Goal: Use online tool/utility: Utilize a website feature to perform a specific function

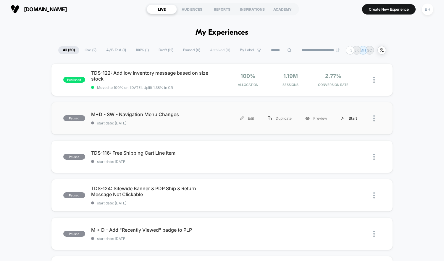
click at [343, 116] on div "Start" at bounding box center [349, 118] width 30 height 13
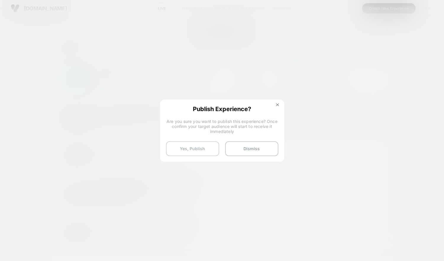
click at [187, 148] on button "Yes, Publish" at bounding box center [192, 148] width 53 height 15
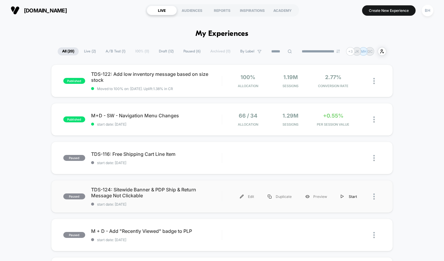
click at [345, 196] on div "Start" at bounding box center [349, 196] width 30 height 13
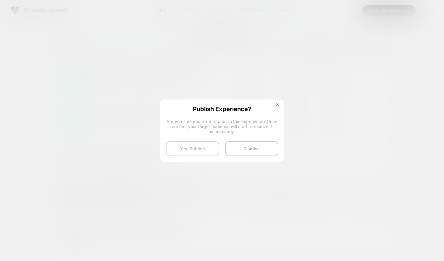
click at [179, 150] on button "Yes, Publish" at bounding box center [192, 148] width 53 height 15
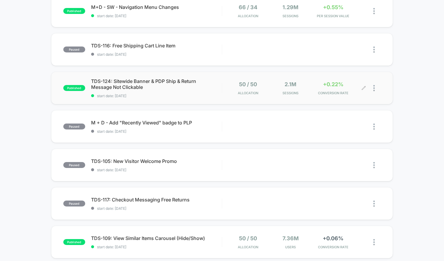
scroll to position [109, 0]
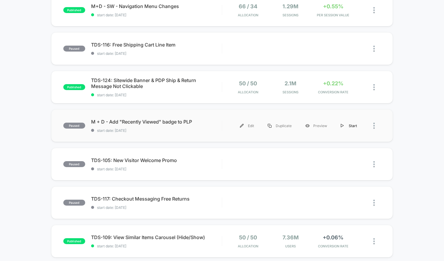
click at [347, 125] on div "Start" at bounding box center [349, 125] width 30 height 13
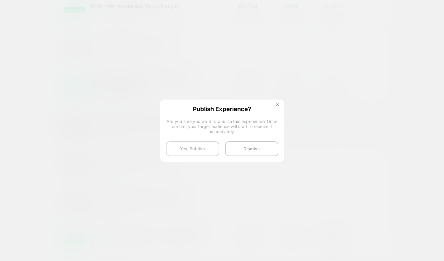
click at [190, 147] on button "Yes, Publish" at bounding box center [192, 148] width 53 height 15
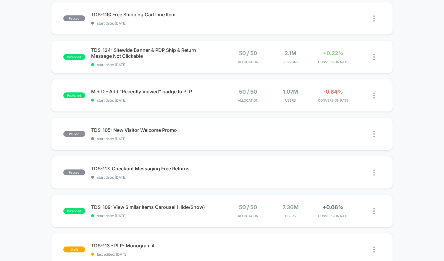
scroll to position [144, 0]
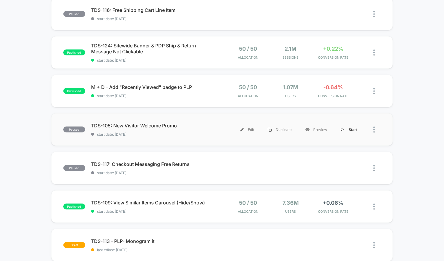
click at [344, 131] on img at bounding box center [342, 130] width 3 height 4
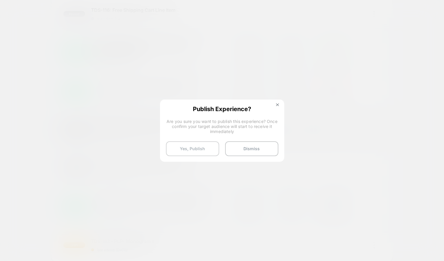
click at [188, 154] on button "Yes, Publish" at bounding box center [192, 148] width 53 height 15
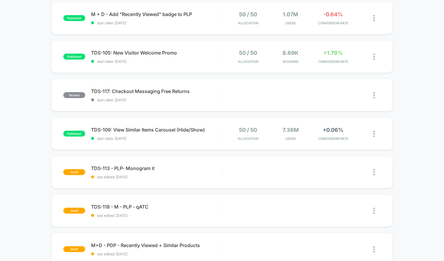
scroll to position [0, 0]
